Goal: Transaction & Acquisition: Purchase product/service

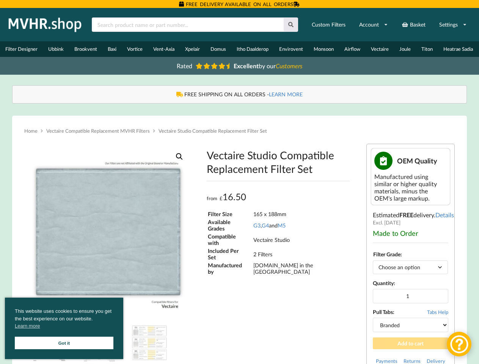
click at [239, 182] on div "Vectaire Studio Compatible Replacement Filter Set from £ 16.50 £ 16.50 Filter S…" at bounding box center [278, 218] width 155 height 148
click at [291, 25] on icon at bounding box center [291, 24] width 6 height 5
click at [453, 25] on link "Settings" at bounding box center [453, 25] width 38 height 14
click at [108, 256] on img at bounding box center [175, 295] width 303 height 303
click at [179, 160] on link "View full-screen image gallery" at bounding box center [180, 157] width 14 height 14
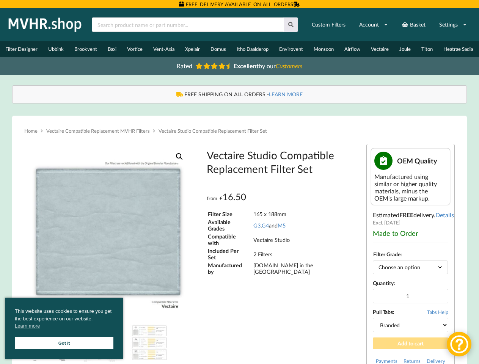
click at [438, 315] on span "Tabs Help" at bounding box center [437, 312] width 21 height 6
click at [64, 328] on span "This website uses cookies to ensure you get the best experience on our website.…" at bounding box center [64, 320] width 99 height 24
click at [459, 344] on div at bounding box center [459, 344] width 25 height 25
